Goal: Information Seeking & Learning: Understand process/instructions

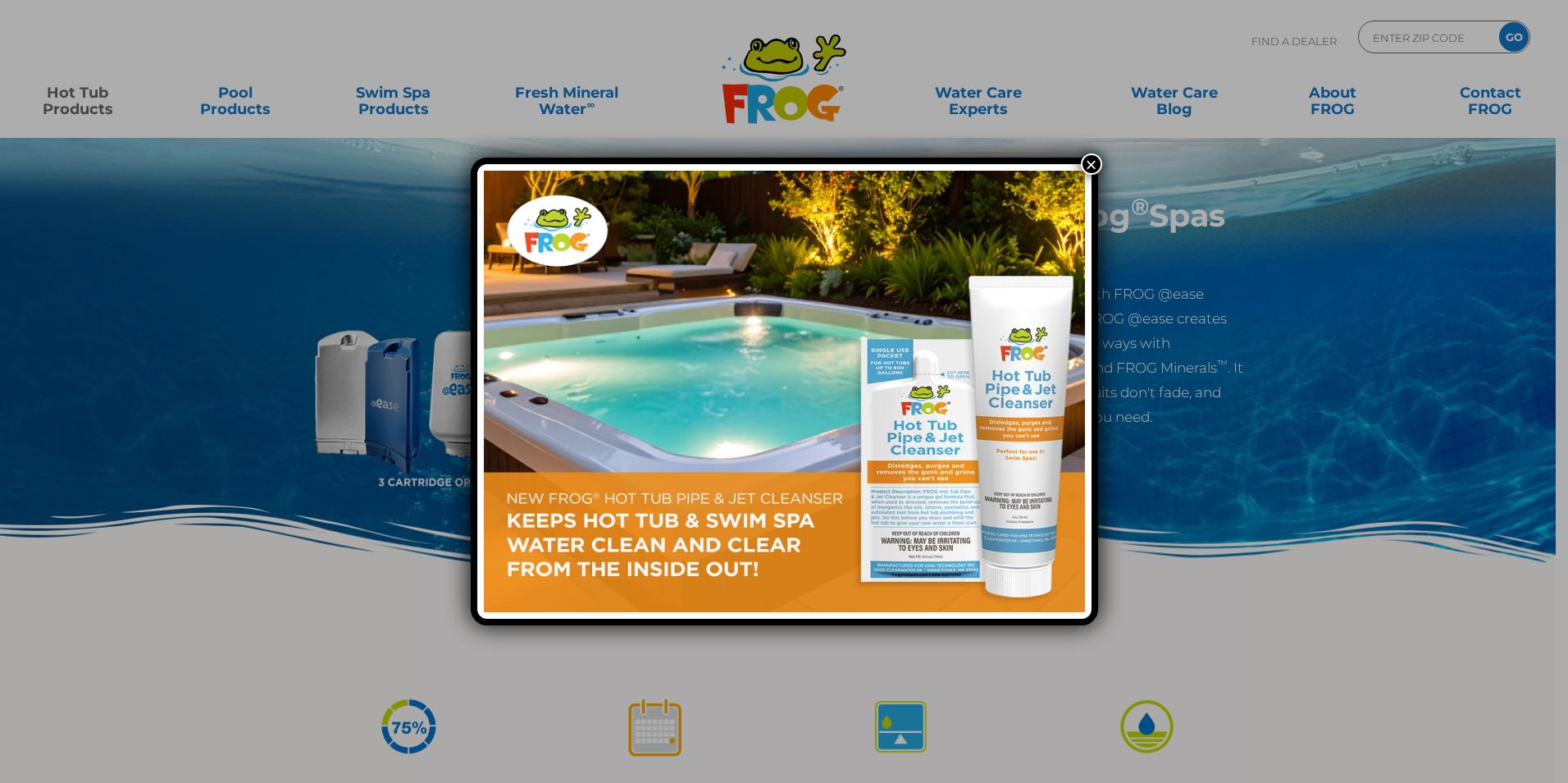
click at [1093, 158] on button "×" at bounding box center [1091, 164] width 22 height 22
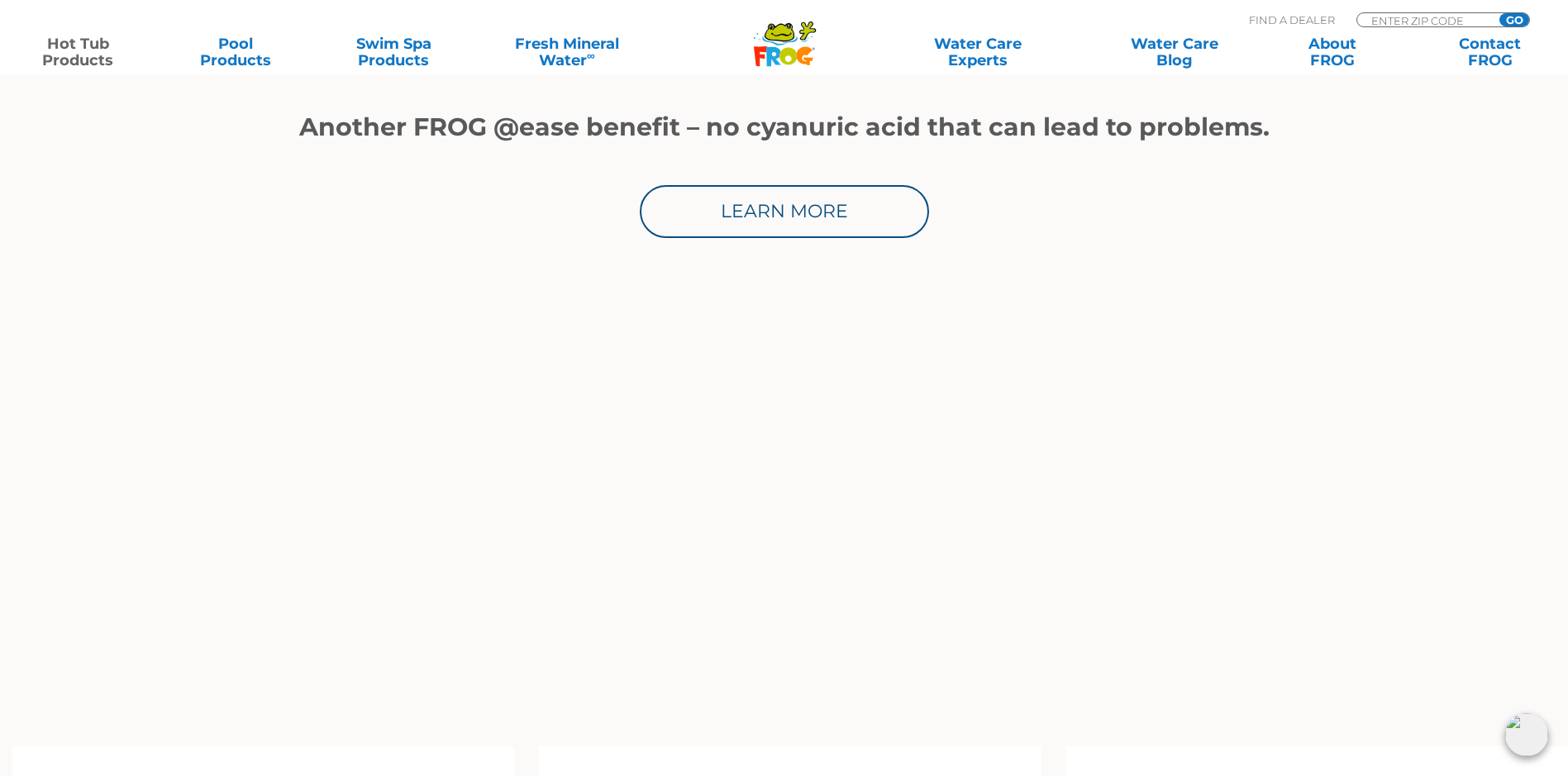
scroll to position [1075, 0]
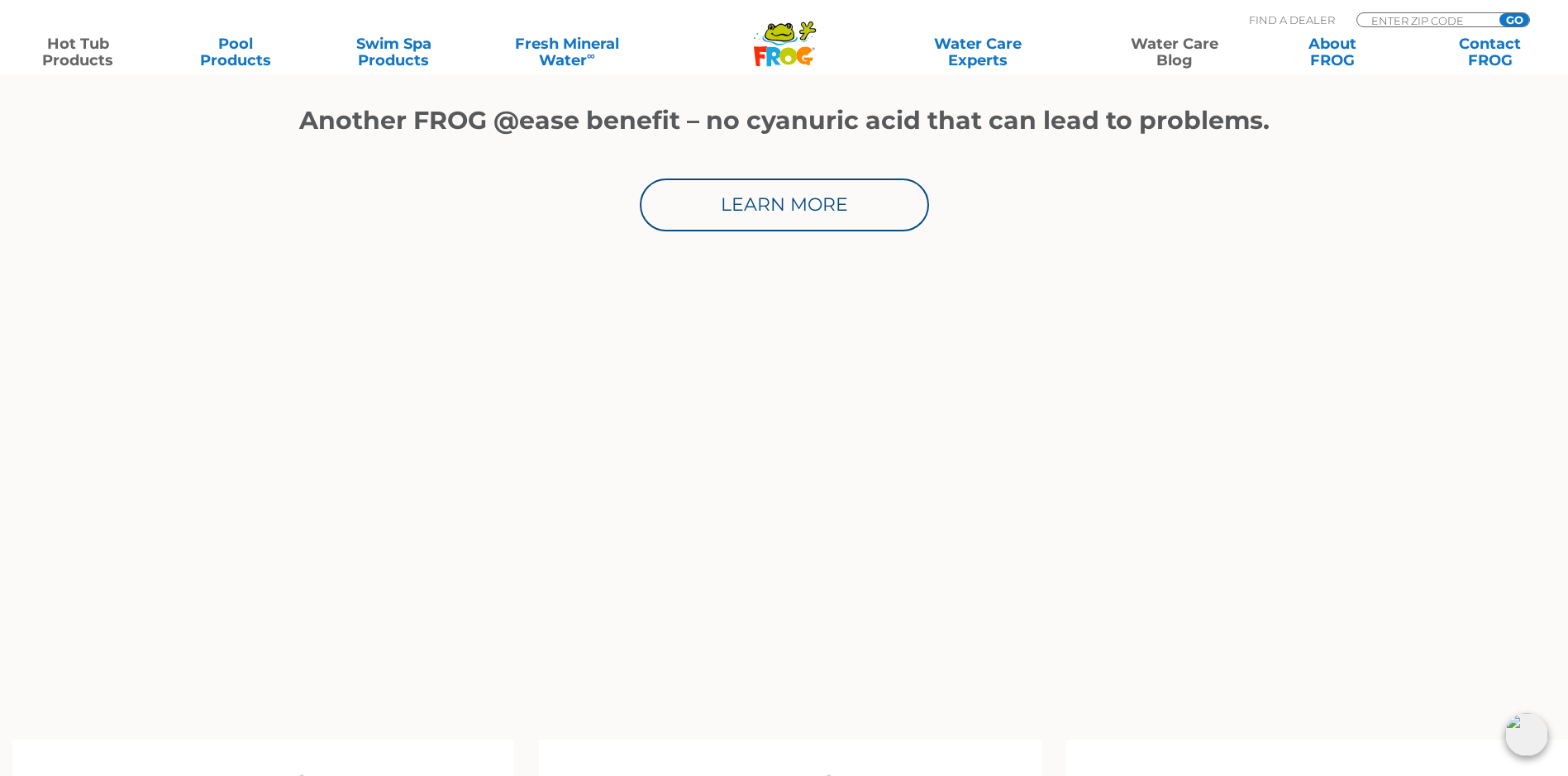
click at [1180, 44] on link "Water Care Blog" at bounding box center [1174, 51] width 124 height 33
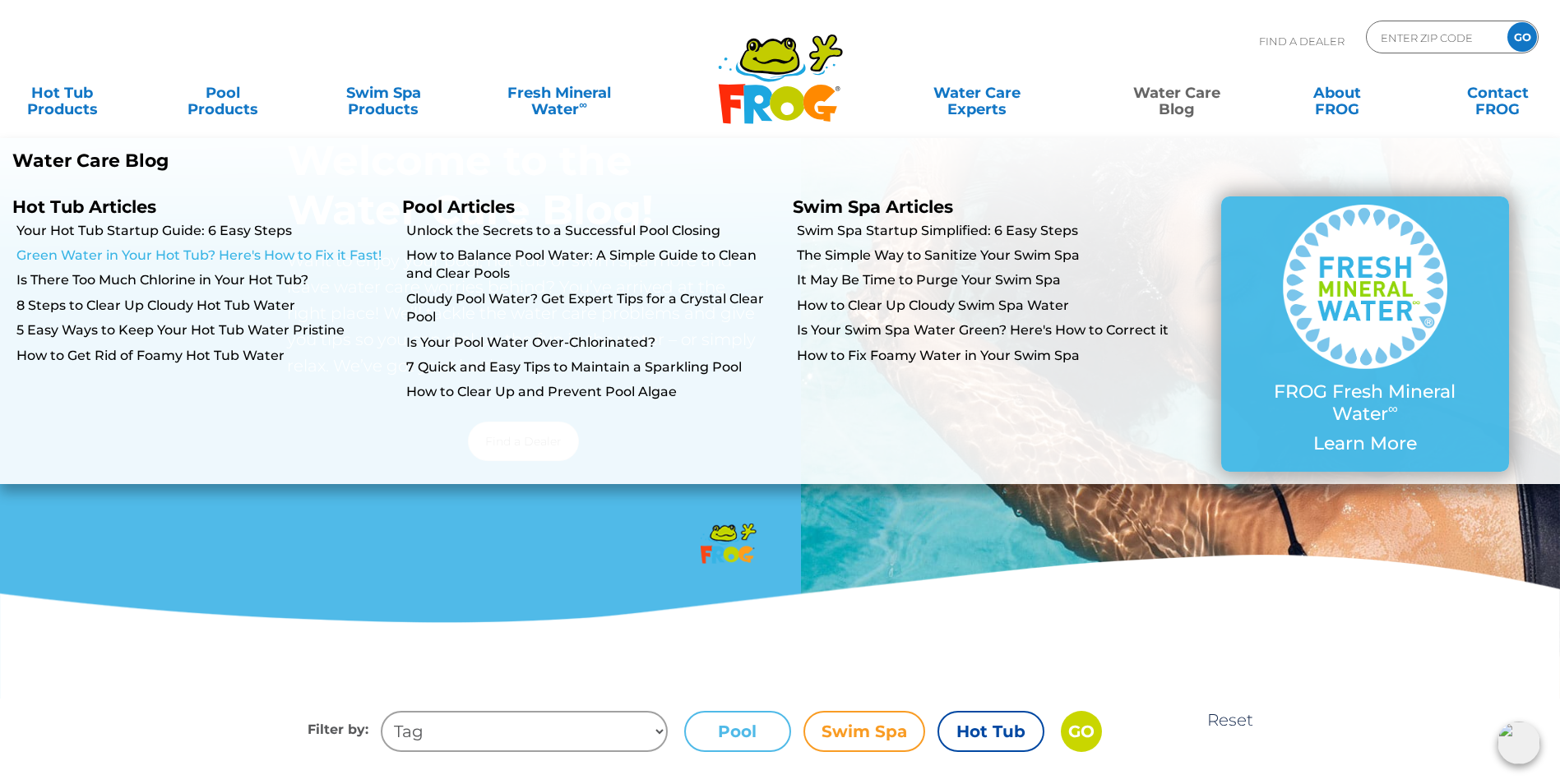
click at [240, 253] on link "Green Water in Your Hot Tub? Here's How to Fix it Fast!" at bounding box center [203, 255] width 374 height 18
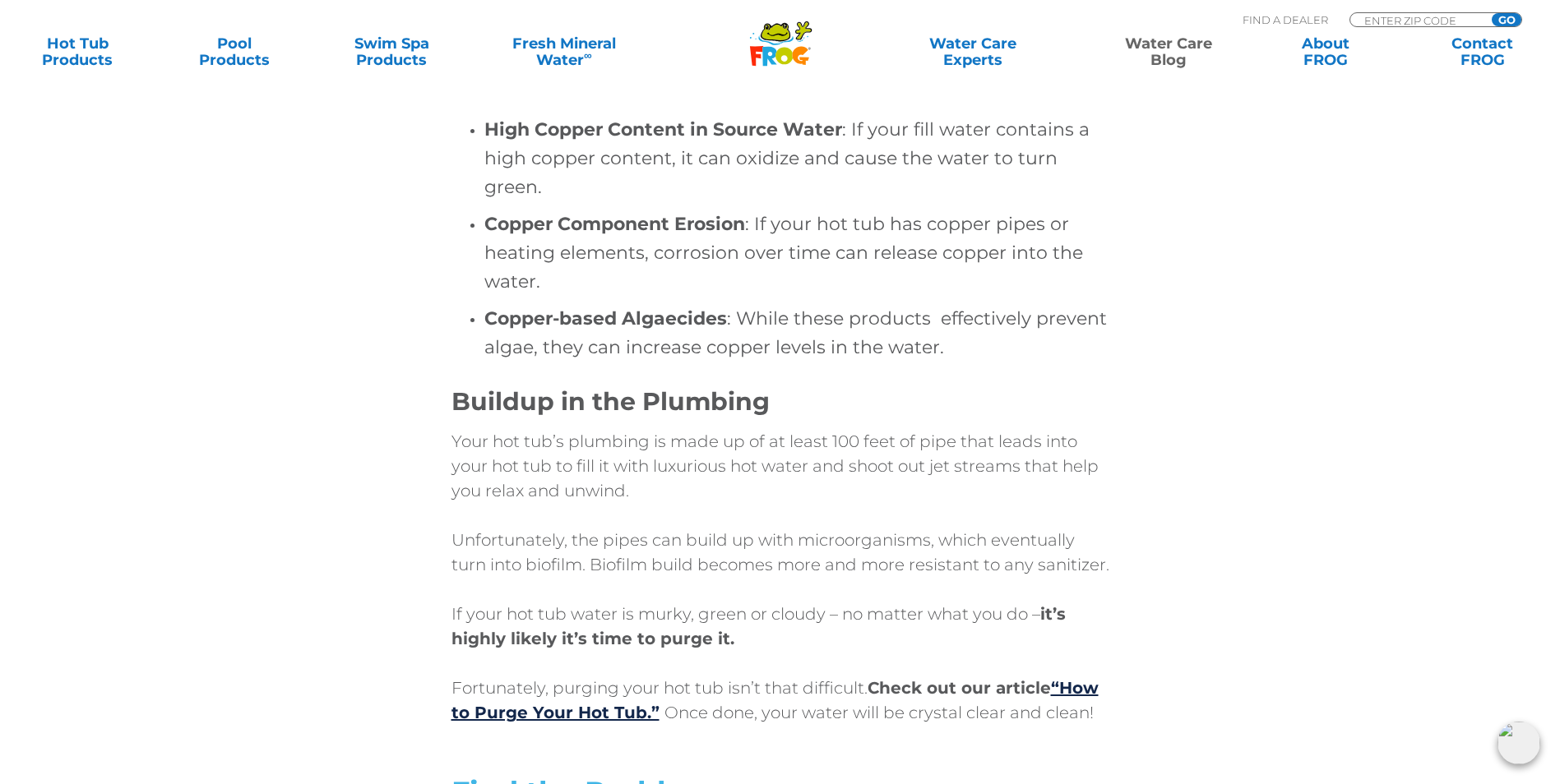
scroll to position [2459, 0]
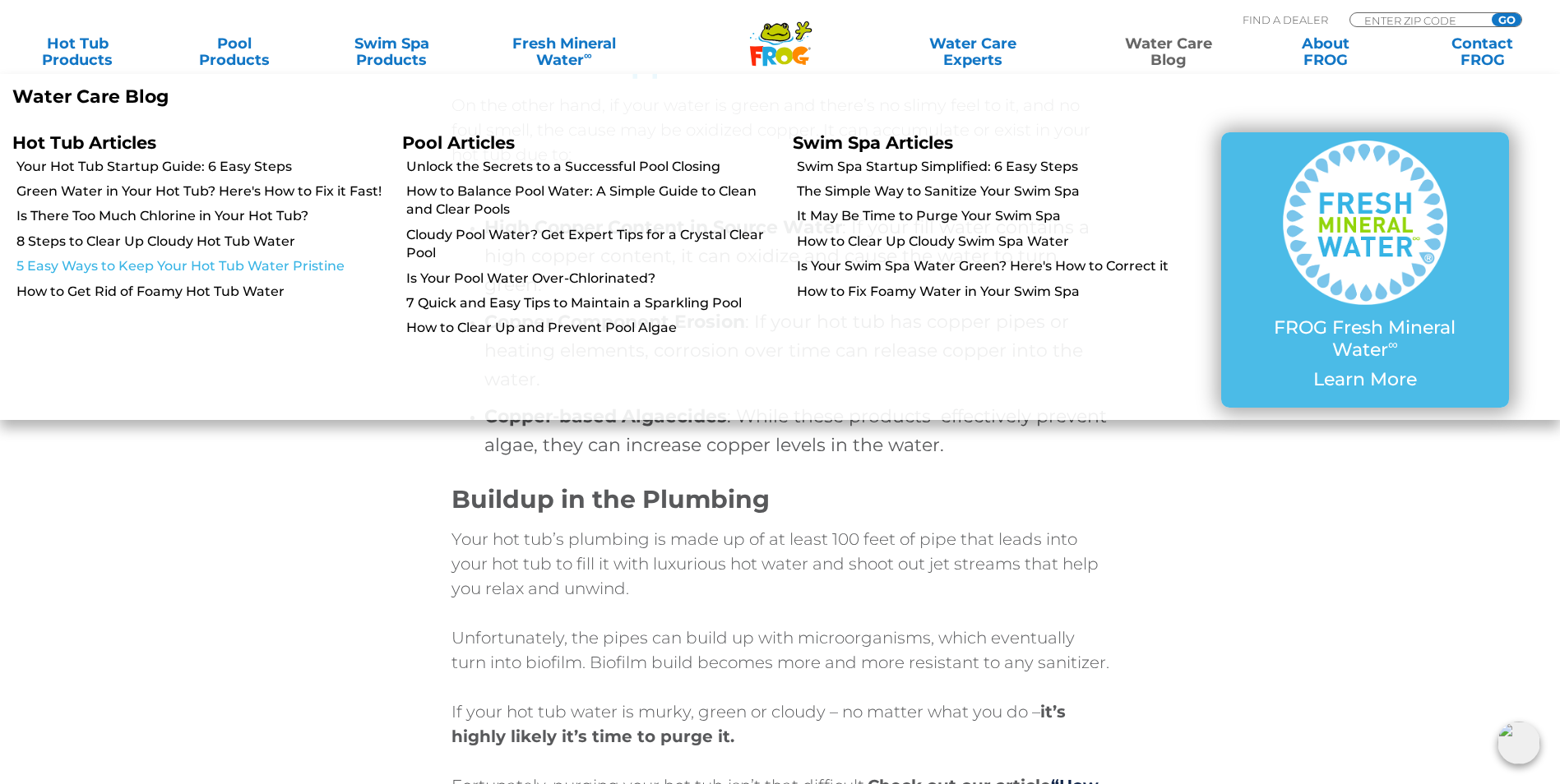
click at [205, 262] on link "5 Easy Ways to Keep Your Hot Tub Water Pristine" at bounding box center [203, 266] width 374 height 18
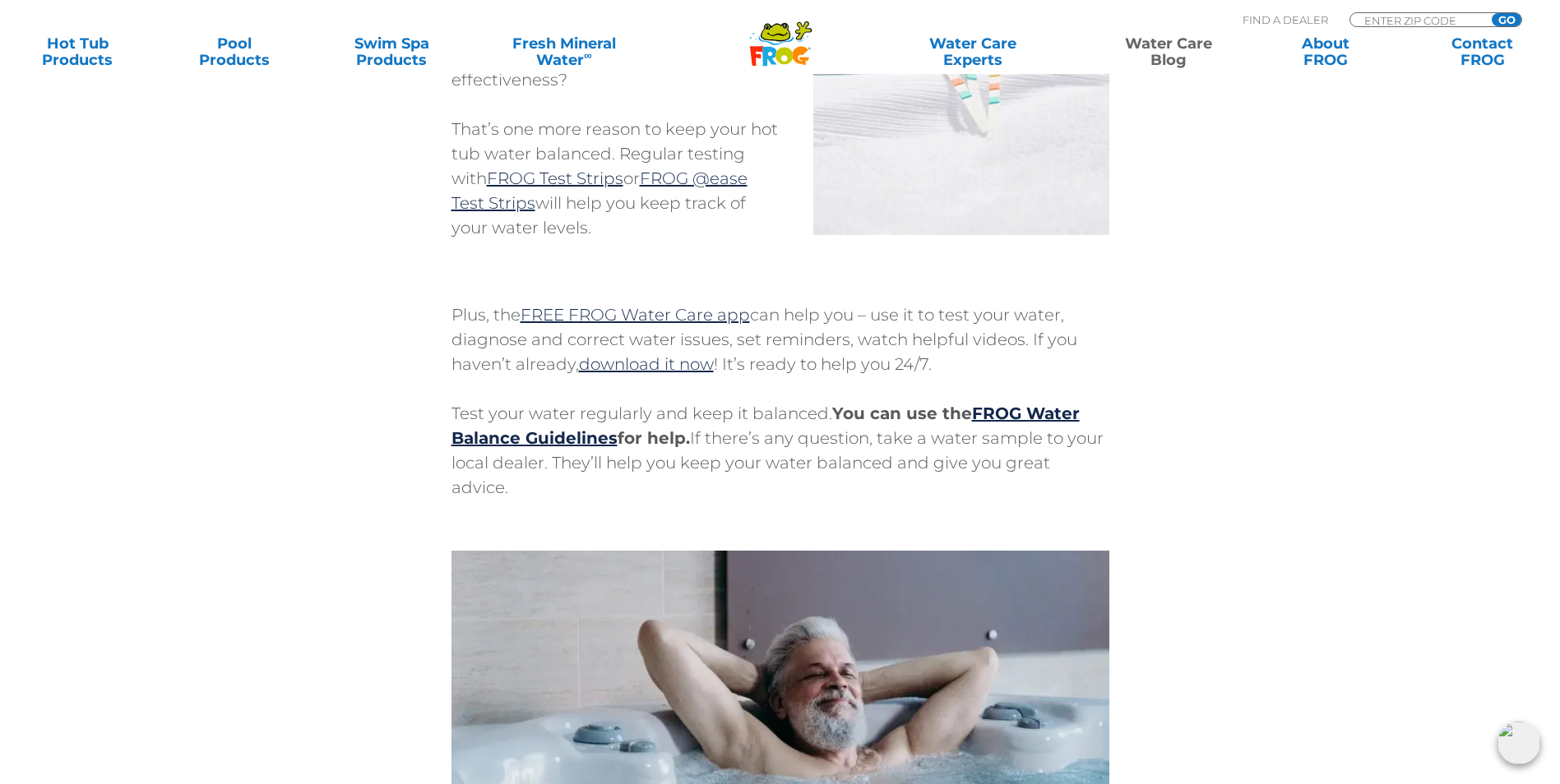
scroll to position [4930, 0]
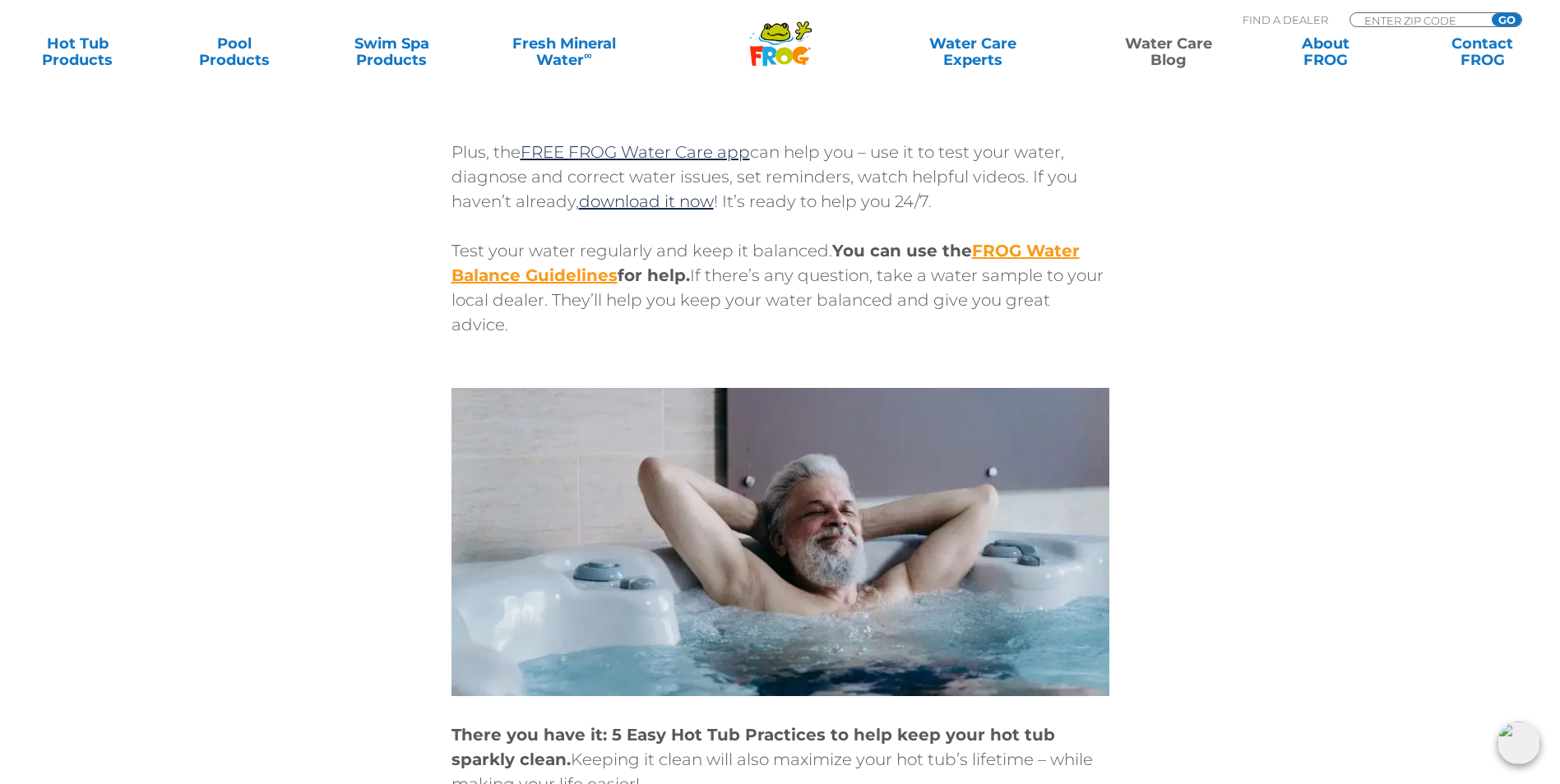
click at [1019, 252] on link "FROG Water Balance Guidelines" at bounding box center [765, 262] width 628 height 44
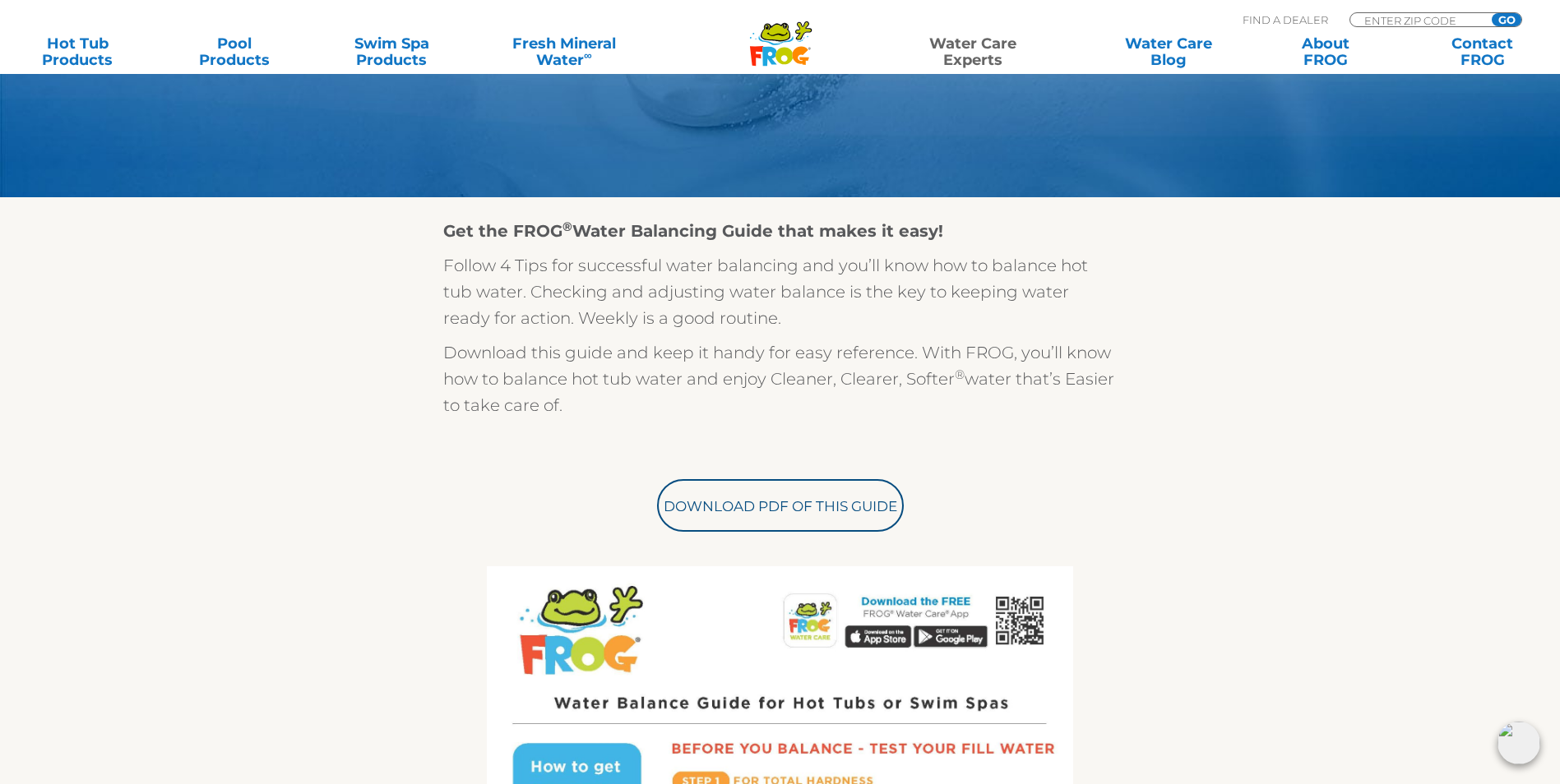
scroll to position [329, 0]
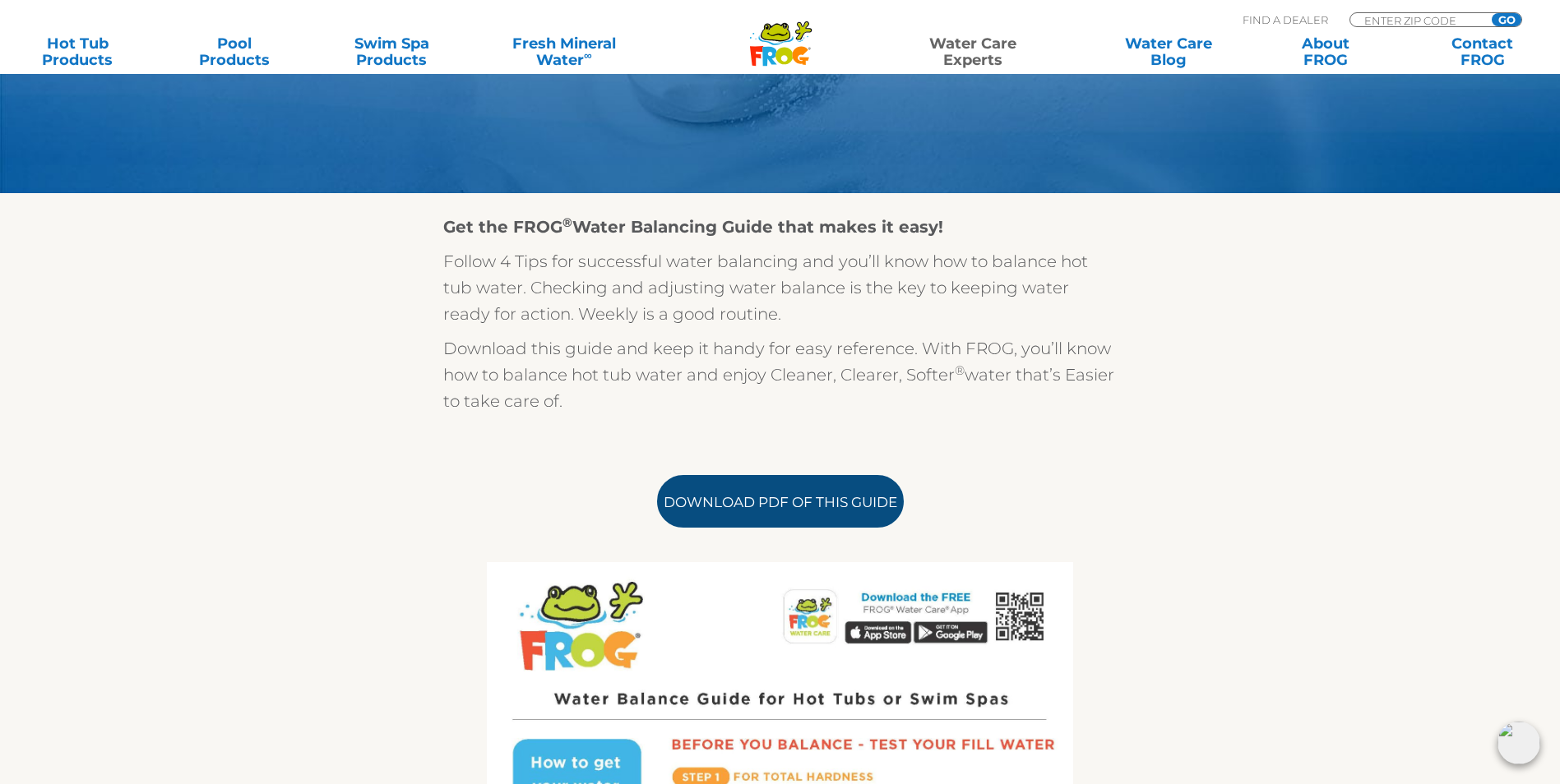
click at [827, 521] on link "Download PDF of this Guide" at bounding box center [780, 501] width 247 height 53
